Goal: Information Seeking & Learning: Learn about a topic

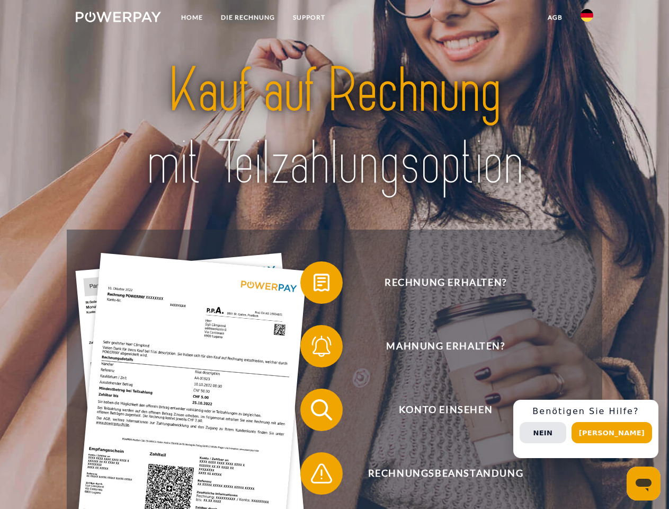
click at [118, 19] on img at bounding box center [118, 17] width 85 height 11
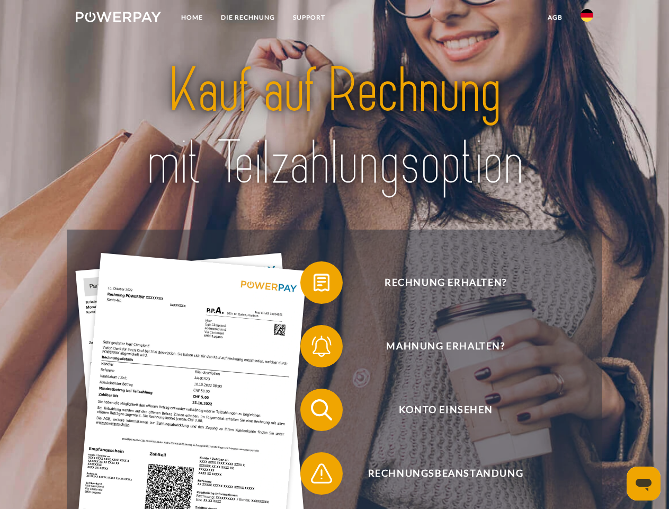
click at [587, 19] on img at bounding box center [587, 15] width 13 height 13
click at [555, 17] on link "agb" at bounding box center [555, 17] width 33 height 19
click at [314, 285] on span at bounding box center [305, 282] width 53 height 53
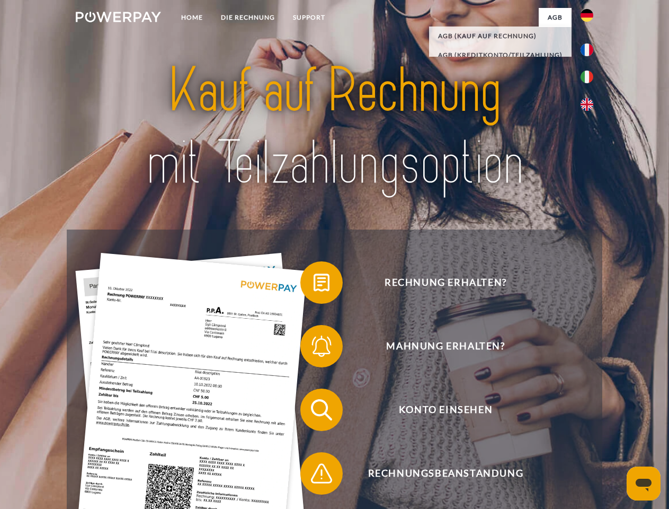
click at [314, 348] on span at bounding box center [305, 346] width 53 height 53
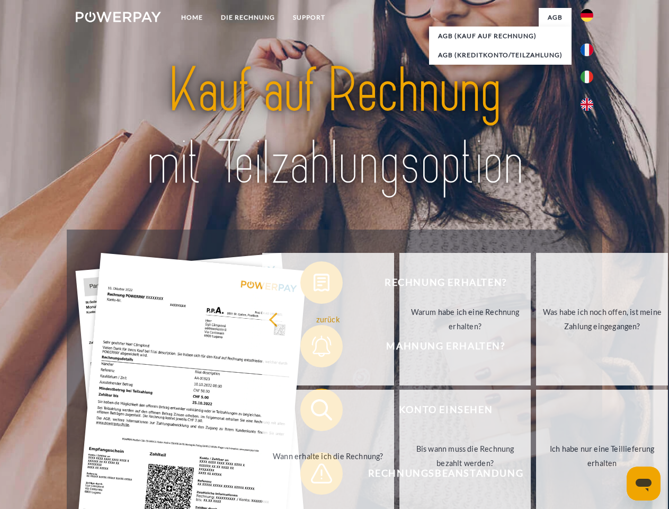
click at [400, 412] on link "Bis wann muss die Rechnung bezahlt werden?" at bounding box center [466, 456] width 132 height 133
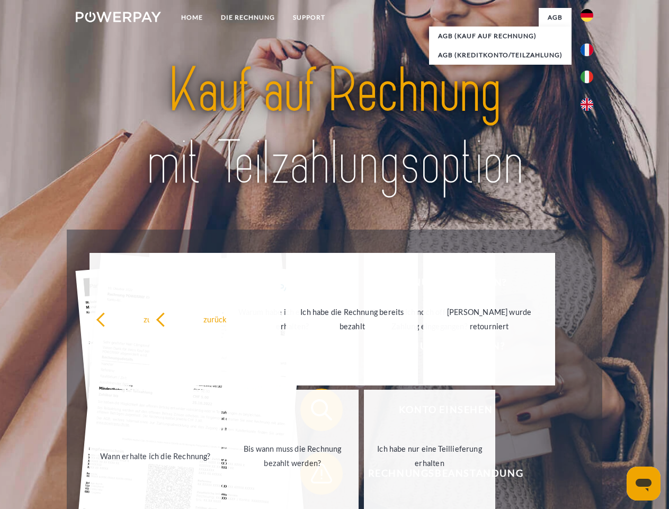
click at [364, 475] on link "Ich habe nur eine Teillieferung erhalten" at bounding box center [430, 456] width 132 height 133
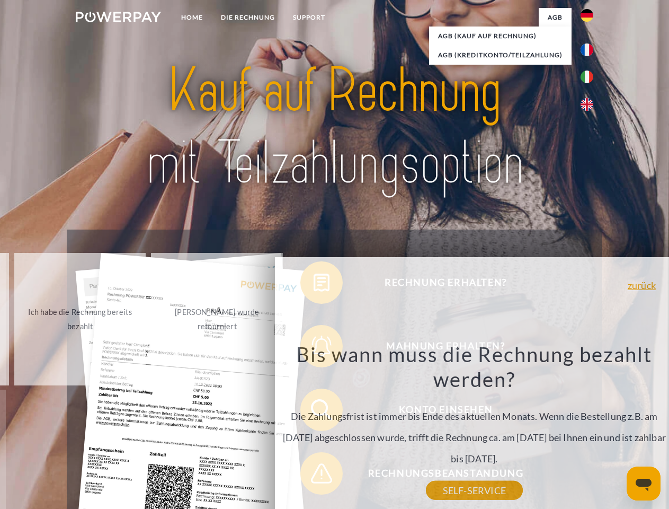
click at [590, 429] on div "zurück Warum habe ich eine Rechnung erhalten? POWERPAY ist der Rechnungsherstel…" at bounding box center [474, 403] width 428 height 304
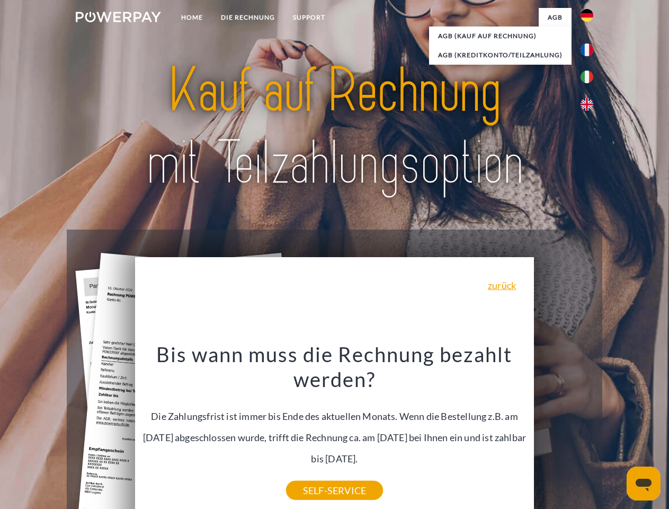
click at [564, 431] on span "Konto einsehen" at bounding box center [446, 410] width 260 height 42
click at [616, 433] on header "Home DIE RECHNUNG SUPPORT" at bounding box center [334, 366] width 669 height 732
